Goal: Task Accomplishment & Management: Manage account settings

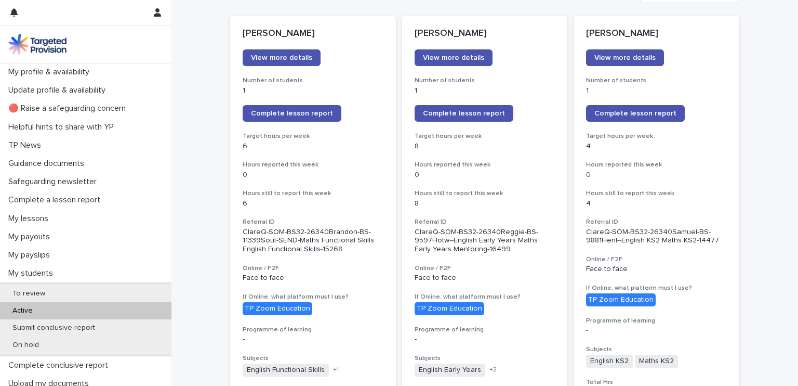
scroll to position [148, 0]
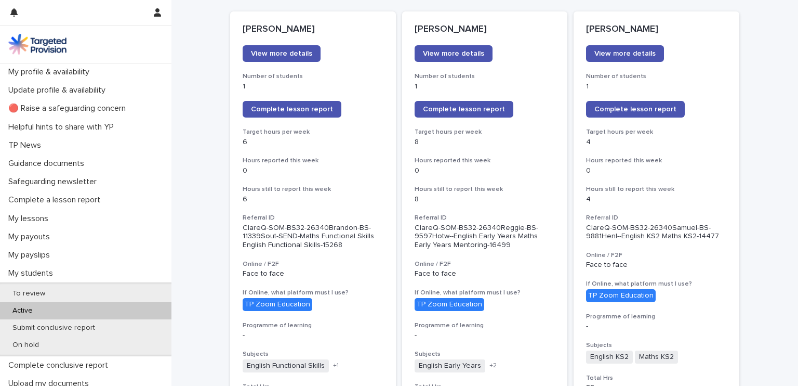
scroll to position [147, 0]
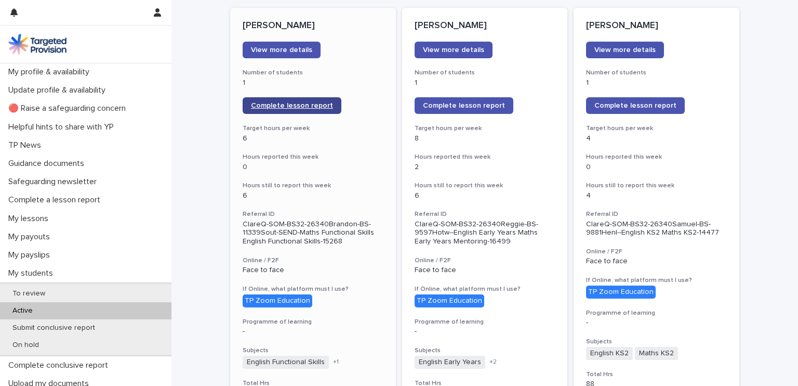
click at [314, 98] on link "Complete lesson report" at bounding box center [292, 105] width 99 height 17
click at [285, 106] on span "Complete lesson report" at bounding box center [292, 105] width 82 height 7
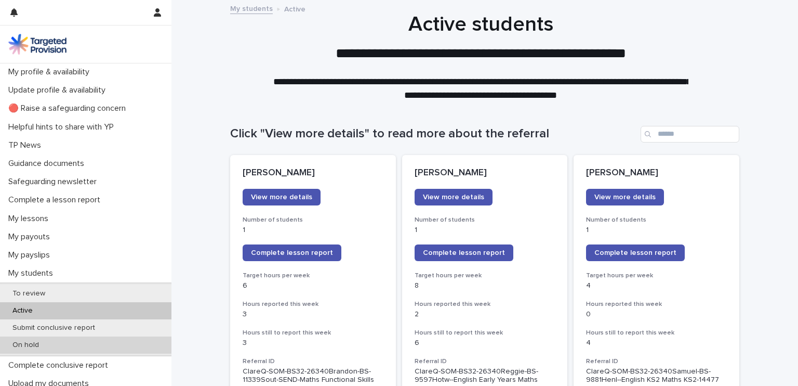
click at [27, 339] on div "On hold" at bounding box center [86, 344] width 172 height 17
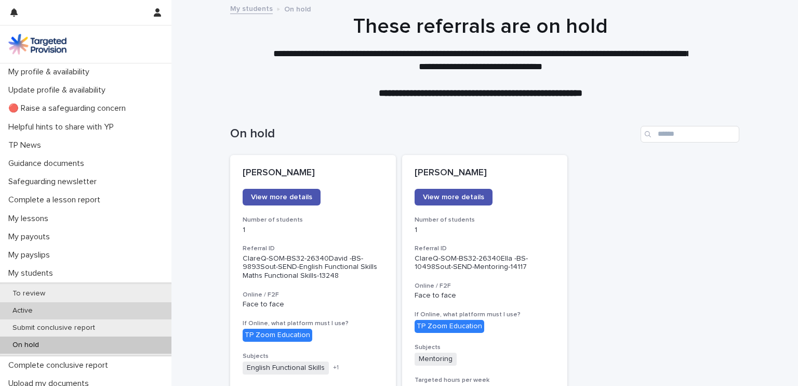
click at [90, 309] on div "Active" at bounding box center [86, 310] width 172 height 17
